Goal: Information Seeking & Learning: Learn about a topic

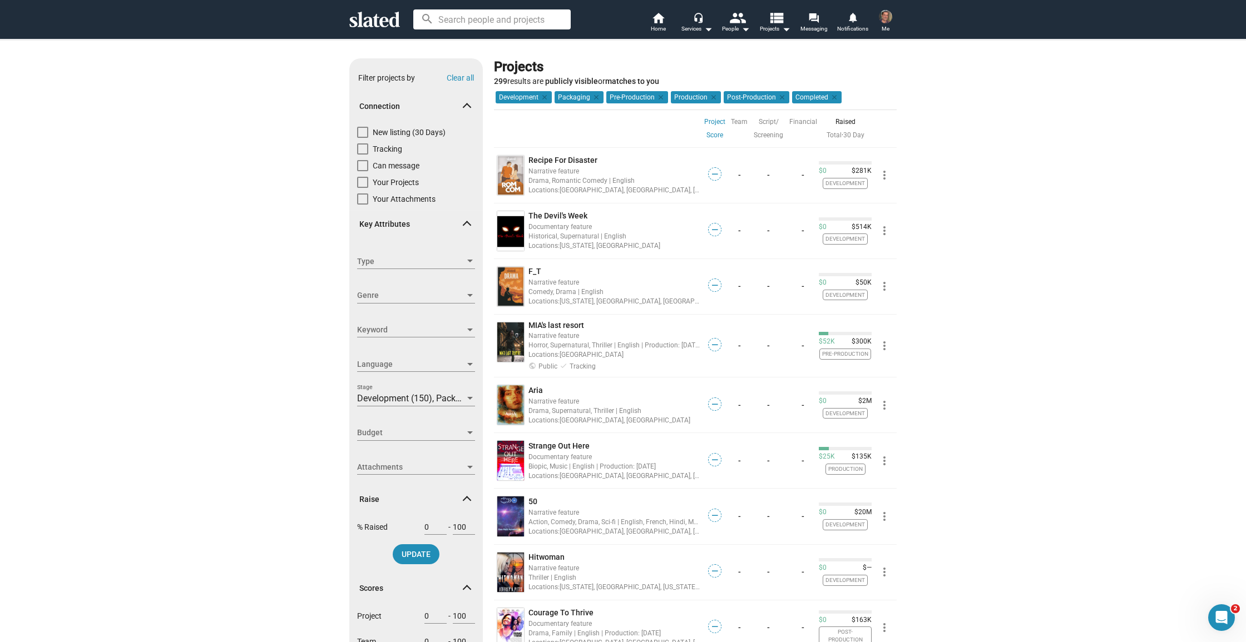
scroll to position [10, 0]
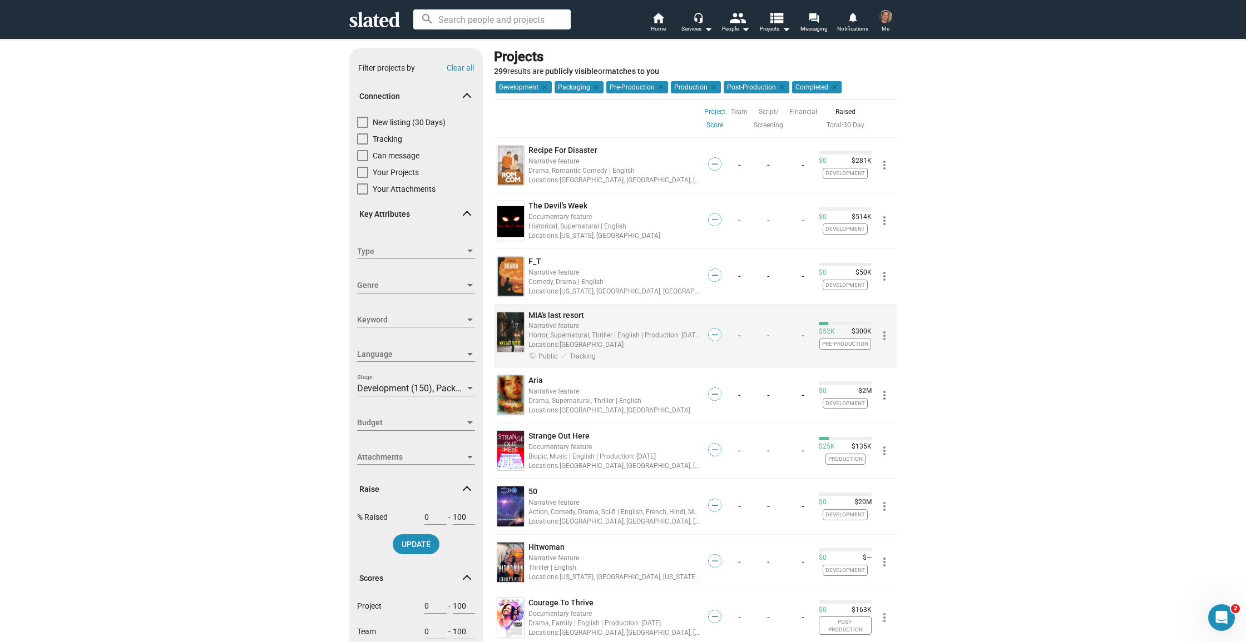
click at [593, 326] on div "Narrative feature" at bounding box center [614, 325] width 172 height 11
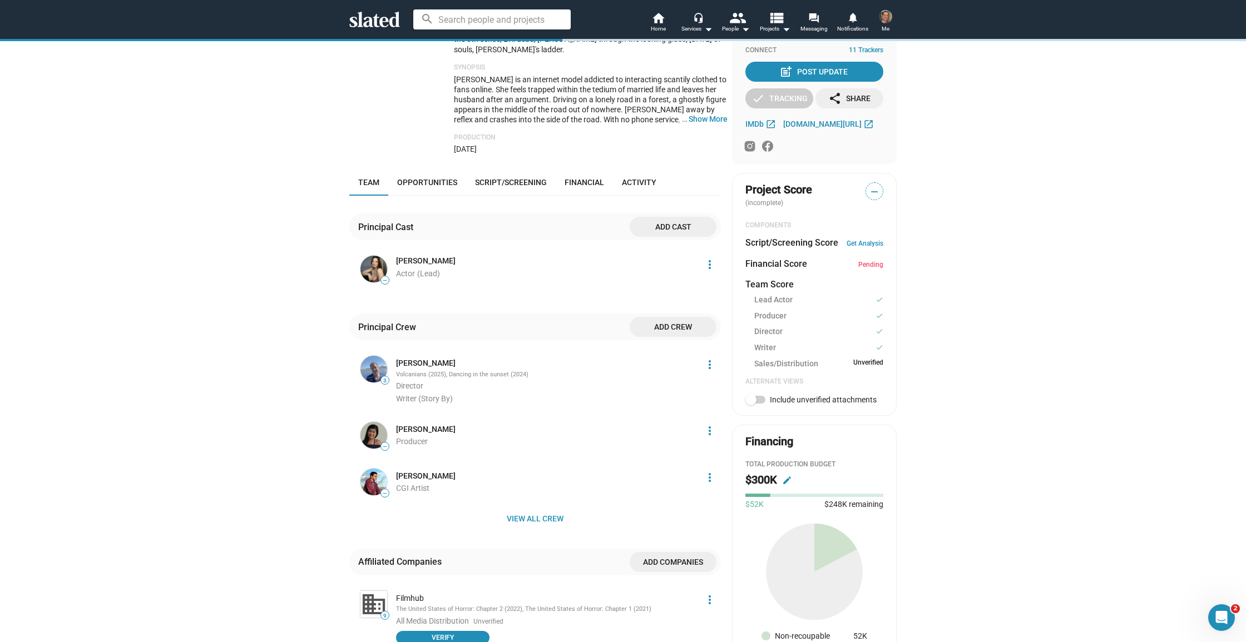
scroll to position [261, 0]
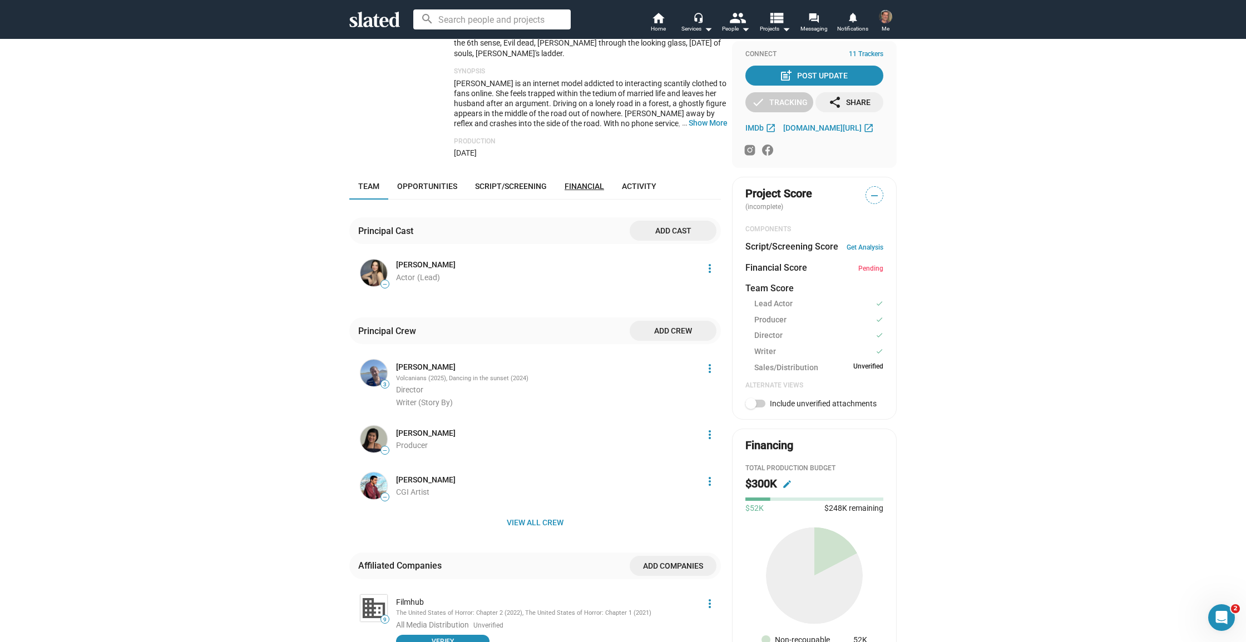
click at [581, 191] on span "Financial" at bounding box center [583, 186] width 39 height 9
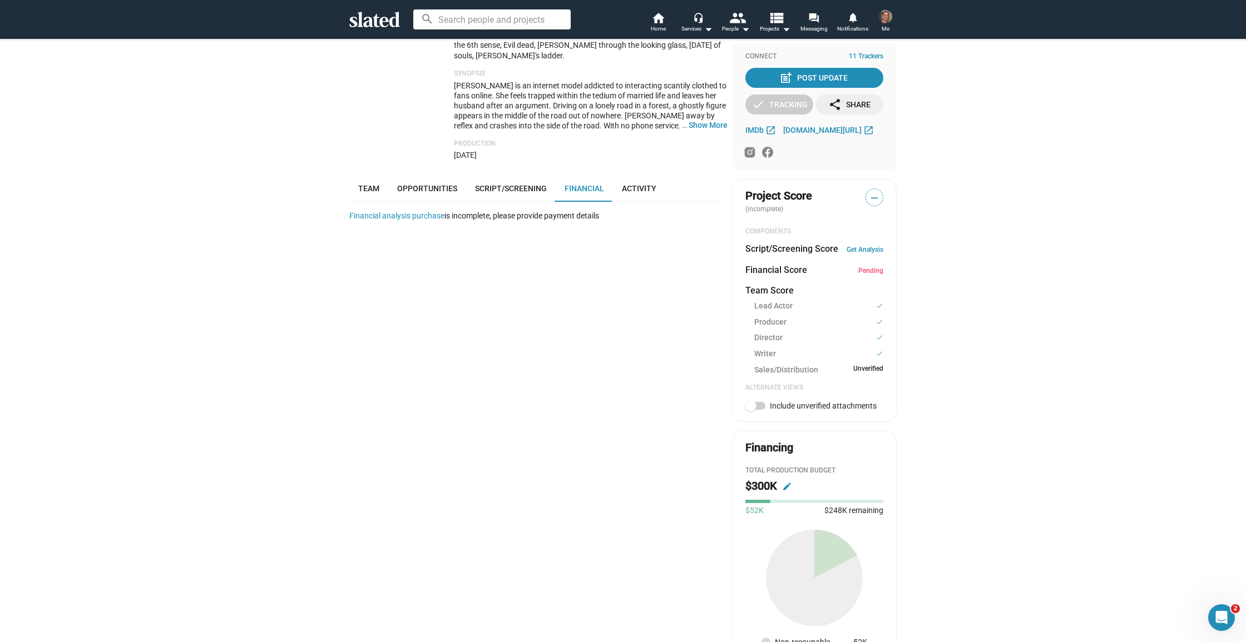
scroll to position [296, 0]
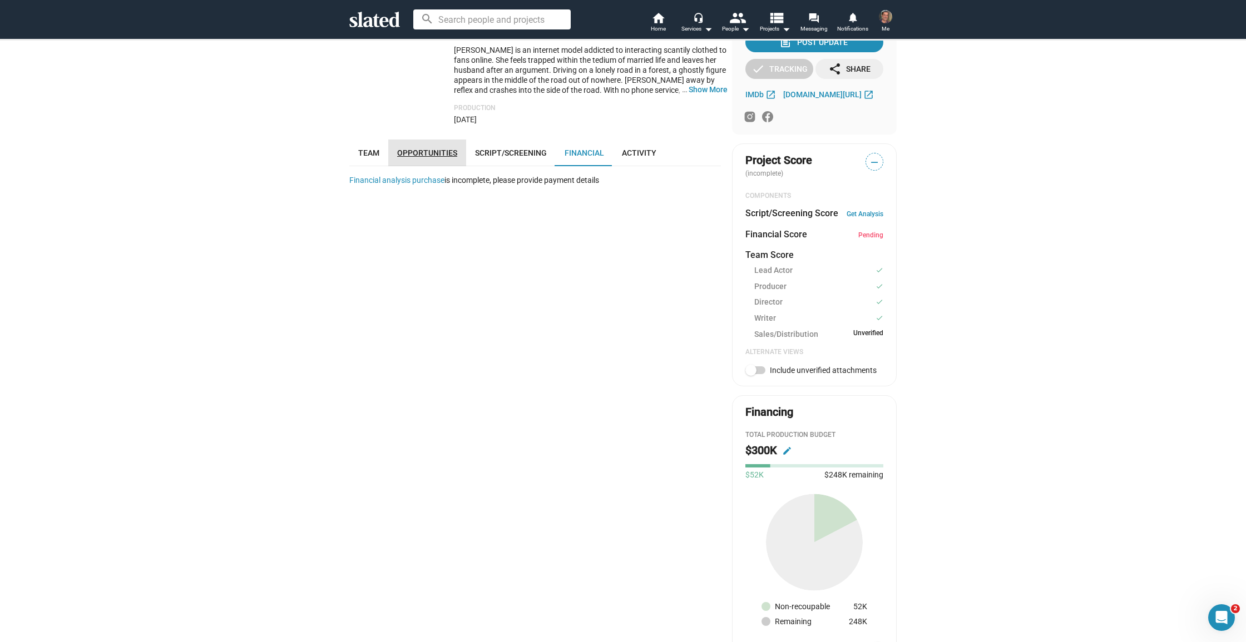
click at [434, 157] on span "Opportunities" at bounding box center [427, 152] width 60 height 9
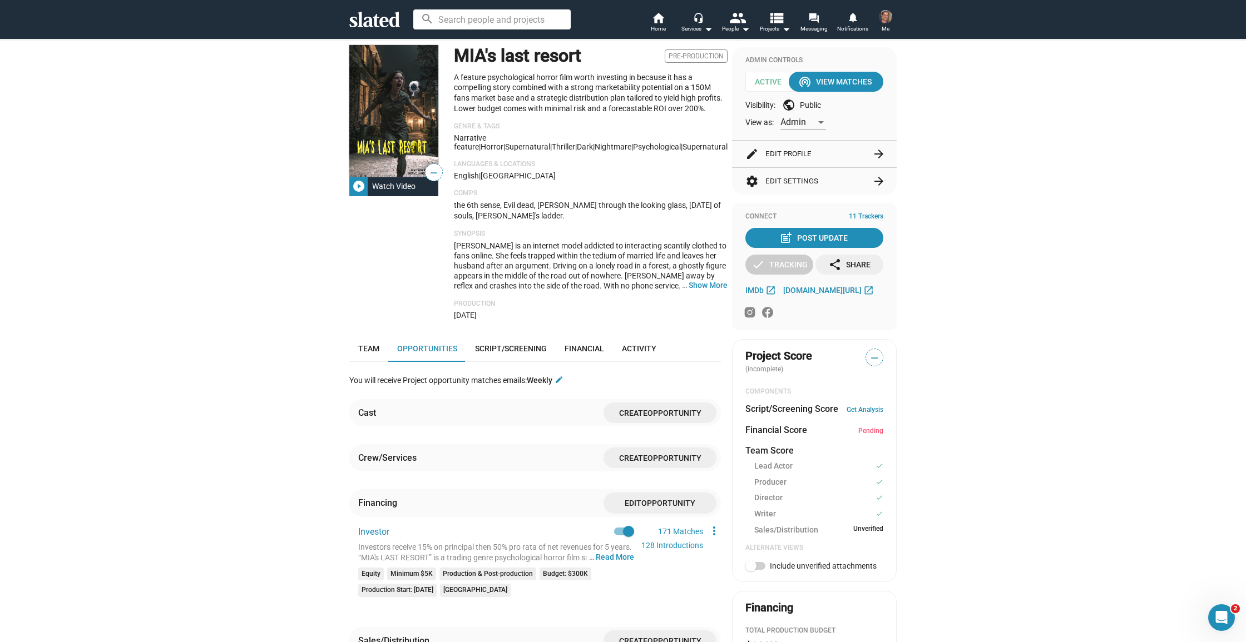
scroll to position [103, 0]
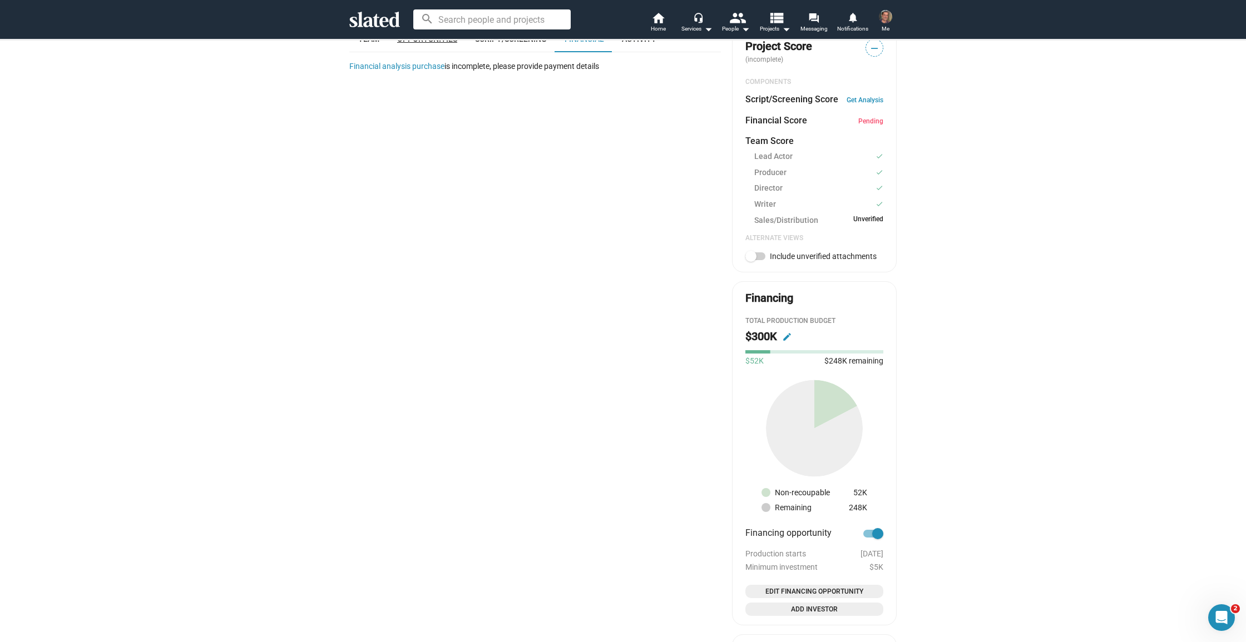
scroll to position [410, 0]
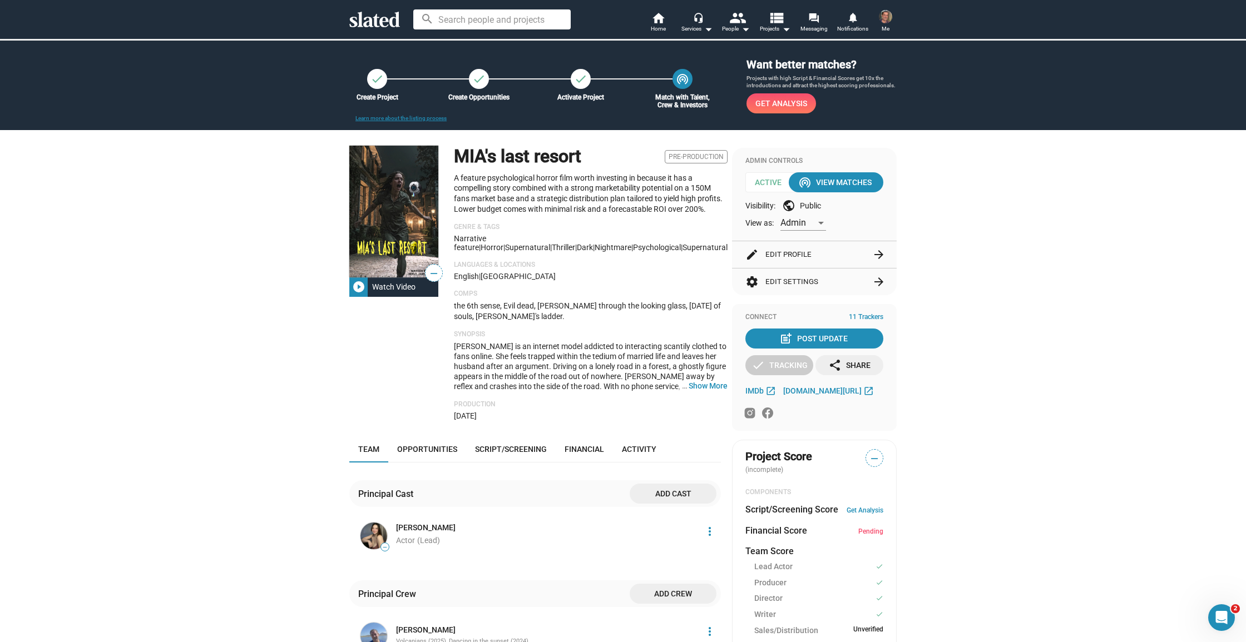
click at [806, 264] on button "edit Edit Profile arrow_forward" at bounding box center [814, 254] width 138 height 27
